Goal: Understand process/instructions: Learn how to perform a task or action

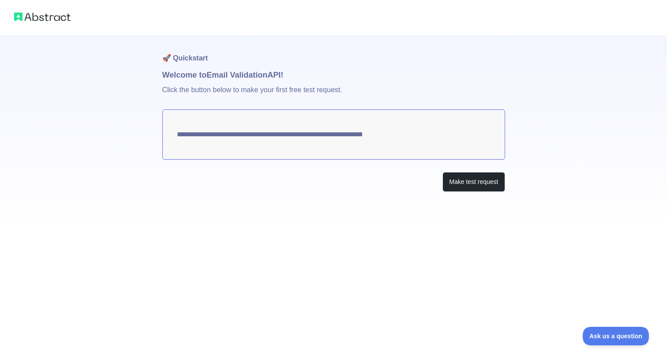
click at [352, 138] on textarea "**********" at bounding box center [333, 134] width 343 height 50
click at [453, 180] on button "Make test request" at bounding box center [474, 182] width 62 height 20
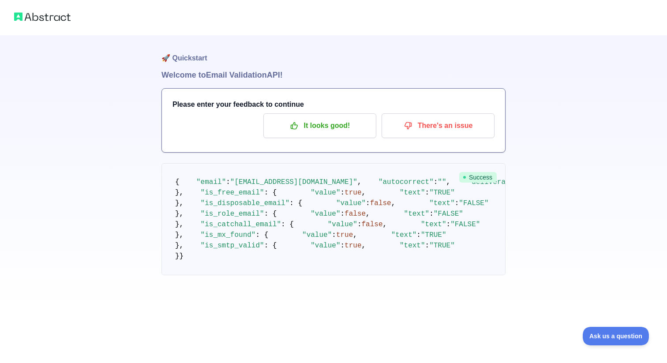
scroll to position [15, 0]
click at [540, 186] on span ""DELIVERABLE"" at bounding box center [567, 182] width 55 height 8
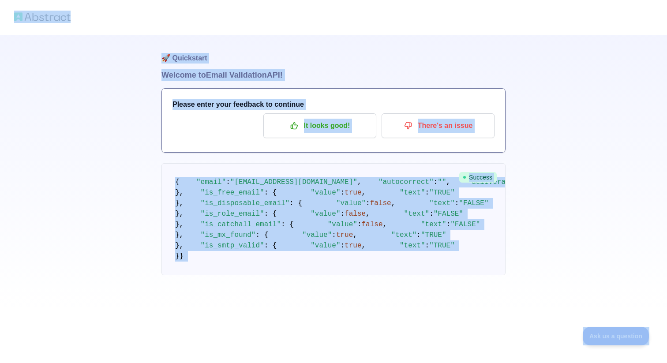
copy body "🚀 Quickstart Welcome to Email Validation API! Please enter your feedback to con…"
click at [540, 186] on span ""DELIVERABLE"" at bounding box center [567, 182] width 55 height 8
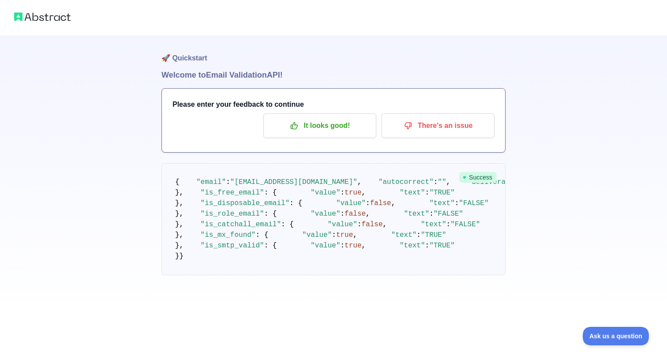
click at [540, 186] on span ""DELIVERABLE"" at bounding box center [567, 182] width 55 height 8
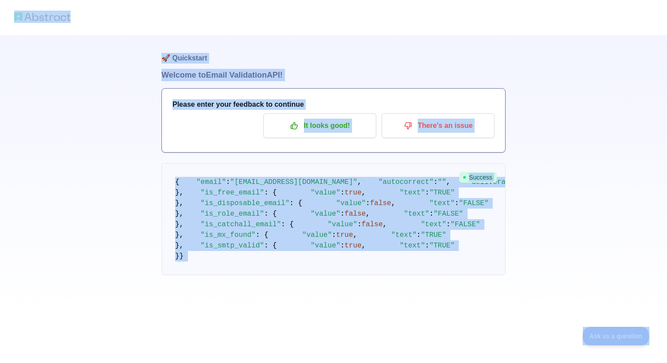
click at [173, 164] on pre "{ "email" : "[EMAIL_ADDRESS][DOMAIN_NAME]" , "autocorrect" : "" , "deliverabili…" at bounding box center [333, 219] width 344 height 112
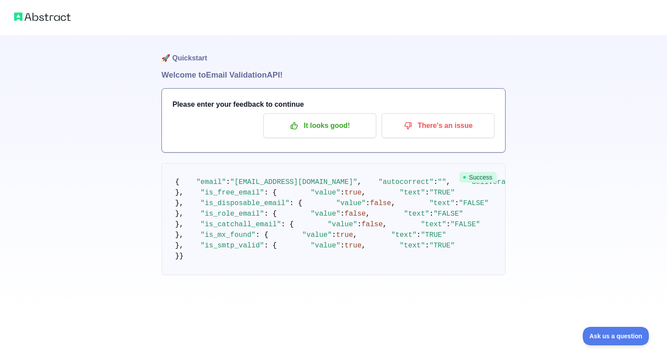
drag, startPoint x: 173, startPoint y: 164, endPoint x: 223, endPoint y: 254, distance: 103.7
click at [223, 254] on pre "{ "email" : "[EMAIL_ADDRESS][DOMAIN_NAME]" , "autocorrect" : "" , "deliverabili…" at bounding box center [333, 219] width 344 height 112
click at [201, 275] on pre "{ "email" : "[EMAIL_ADDRESS][DOMAIN_NAME]" , "autocorrect" : "" , "deliverabili…" at bounding box center [333, 219] width 344 height 112
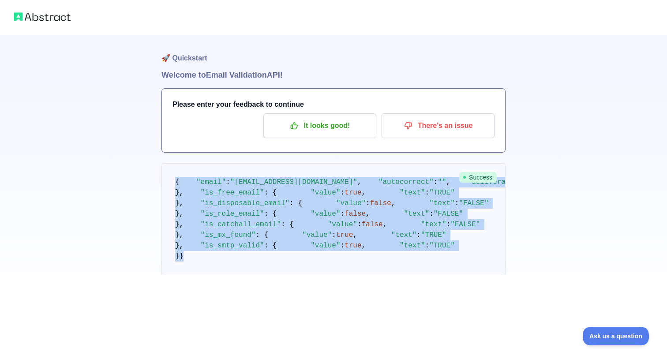
copy code "{ "email" : "[EMAIL_ADDRESS][DOMAIN_NAME]" , "autocorrect" : "" , "deliverabili…"
click at [56, 19] on img at bounding box center [42, 17] width 56 height 12
click at [361, 131] on p "It looks good!" at bounding box center [320, 125] width 100 height 15
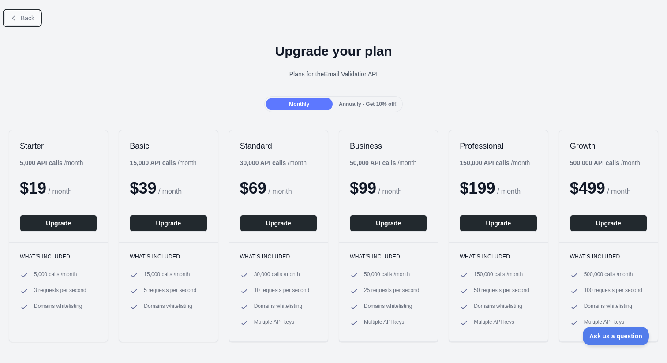
click at [35, 22] on button "Back" at bounding box center [22, 18] width 36 height 15
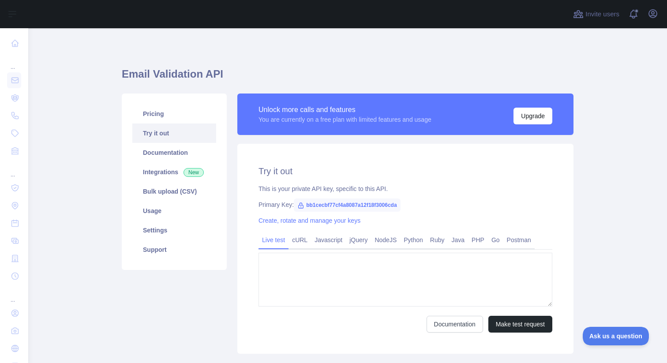
type textarea "**********"
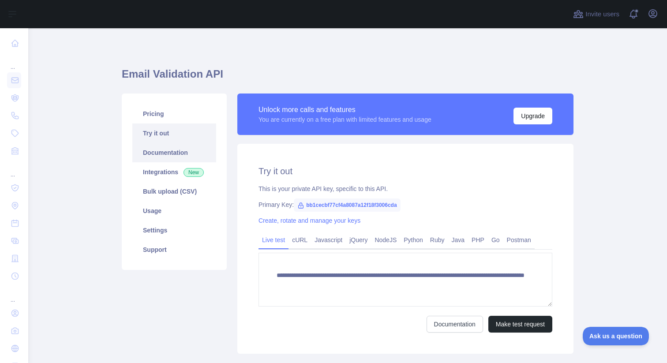
click at [189, 159] on link "Documentation" at bounding box center [174, 152] width 84 height 19
